Goal: Transaction & Acquisition: Purchase product/service

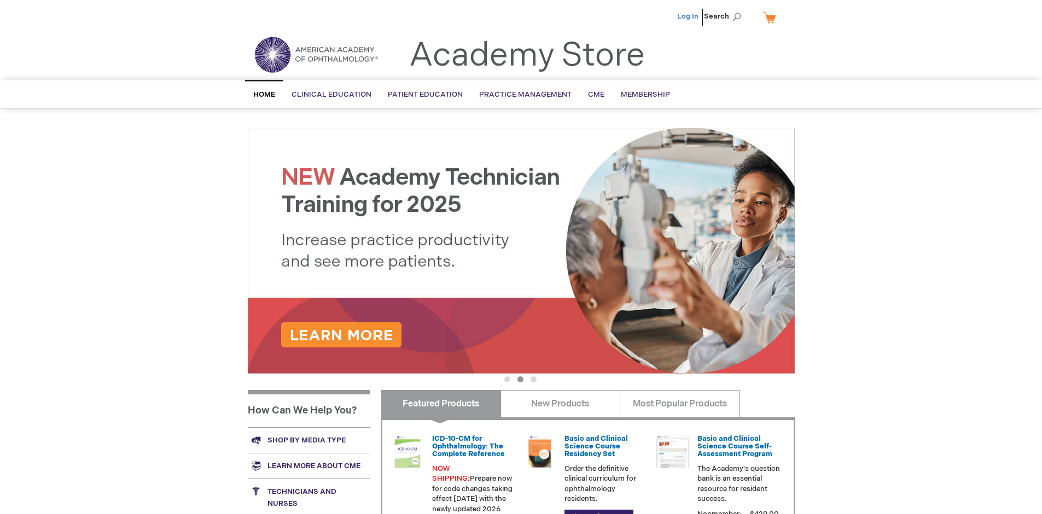
click at [688, 16] on link "Log In" at bounding box center [687, 16] width 21 height 9
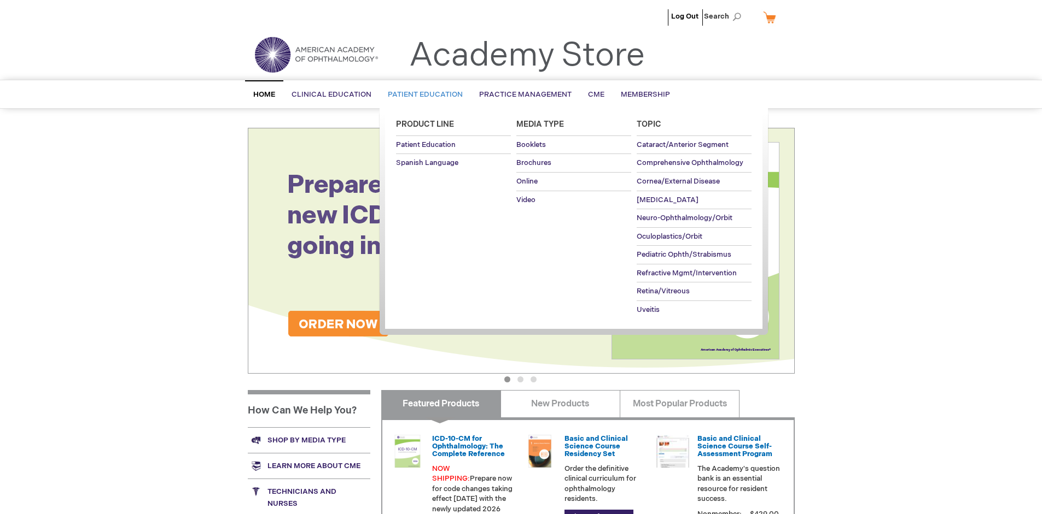
click at [422, 95] on span "Patient Education" at bounding box center [425, 94] width 75 height 9
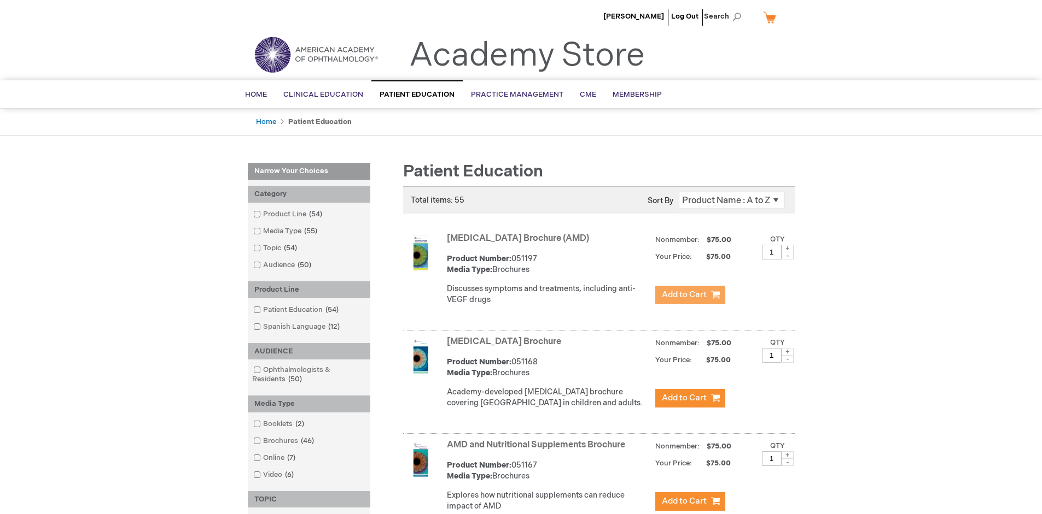
click at [689, 295] on span "Add to Cart" at bounding box center [684, 295] width 45 height 10
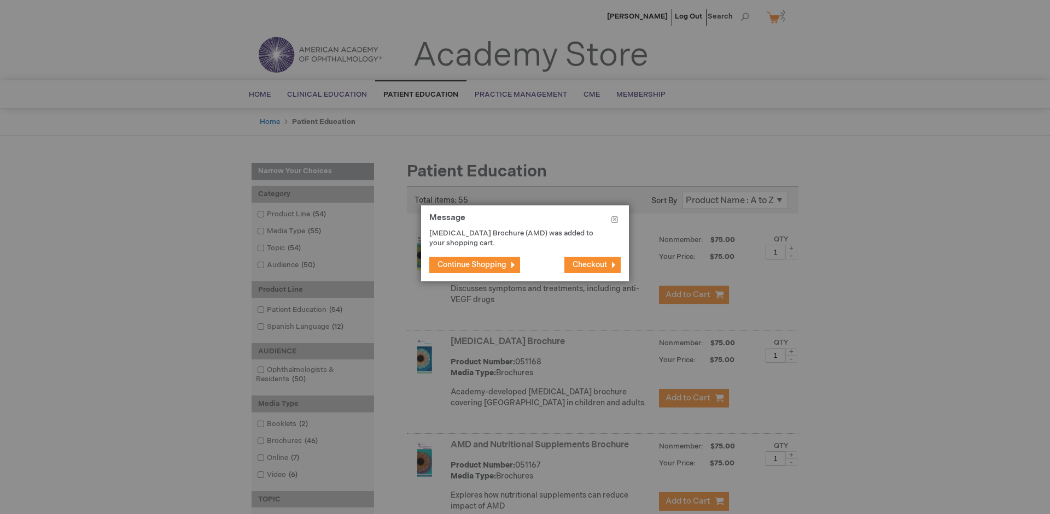
click at [472, 265] on span "Continue Shopping" at bounding box center [471, 264] width 69 height 9
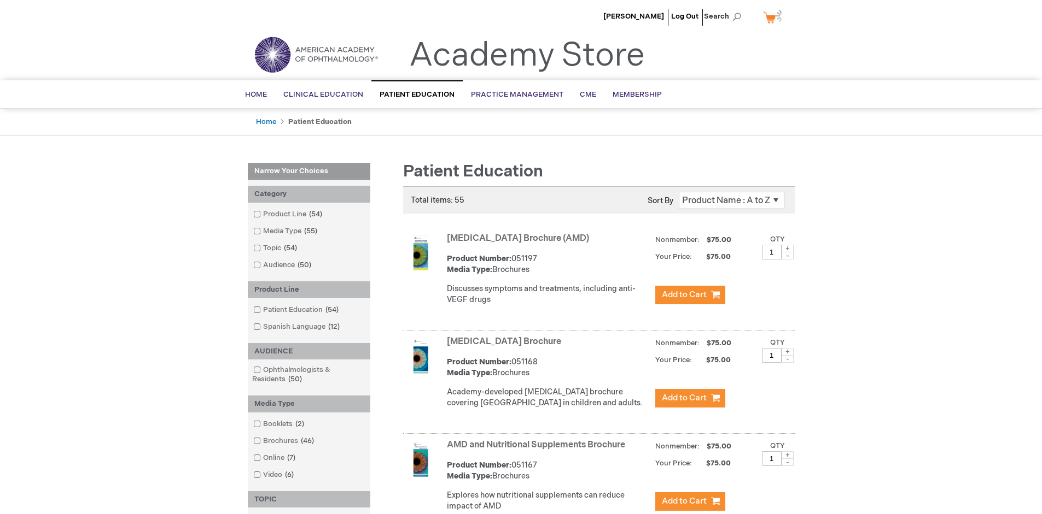
click at [538, 451] on link "AMD and Nutritional Supplements Brochure" at bounding box center [536, 445] width 178 height 10
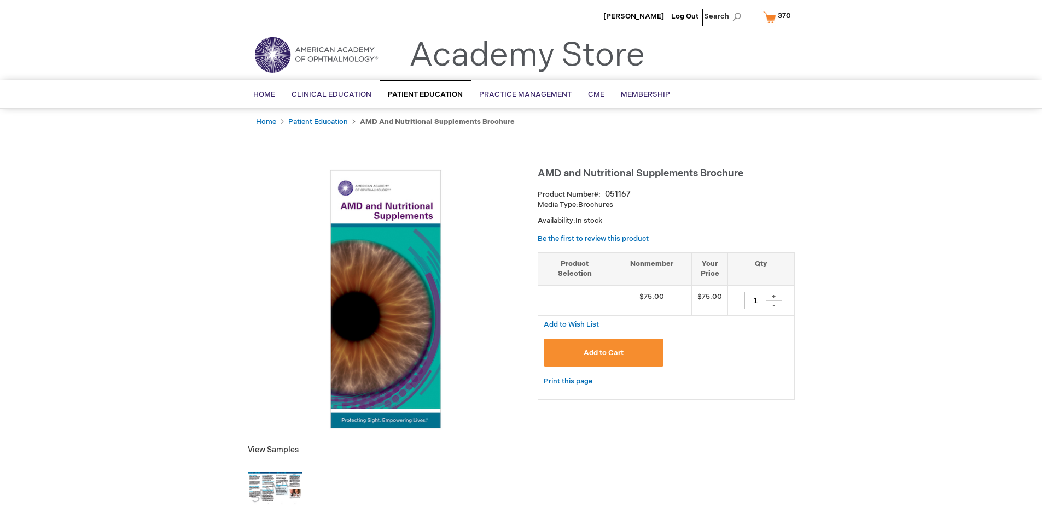
type input "1"
click at [603, 353] on span "Add to Cart" at bounding box center [603, 353] width 40 height 9
